Goal: Navigation & Orientation: Find specific page/section

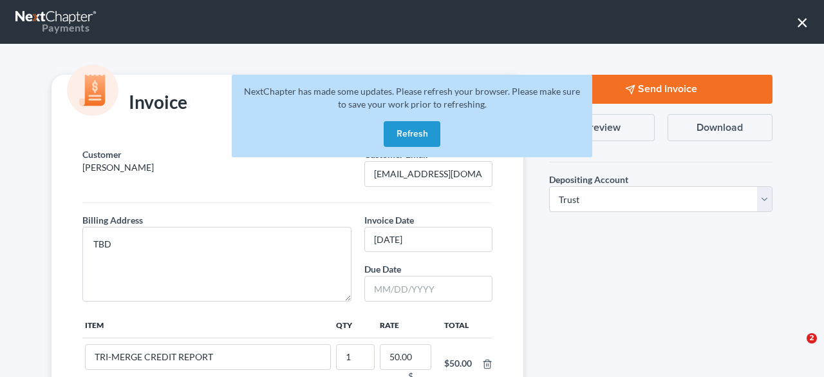
select select "14"
select select "4"
select select "1"
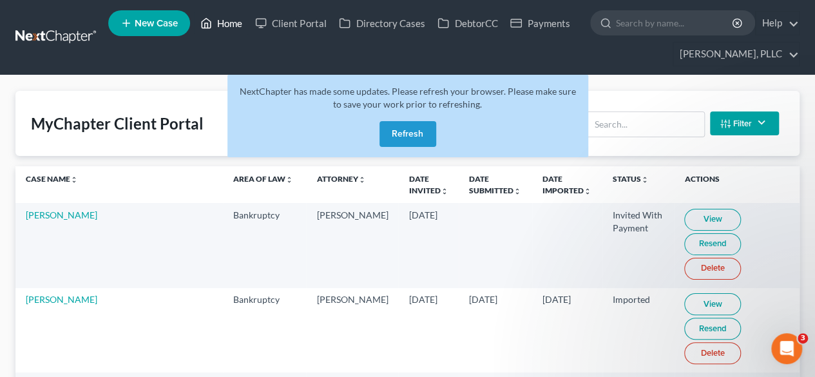
click at [212, 23] on icon at bounding box center [206, 22] width 12 height 15
